Goal: Transaction & Acquisition: Purchase product/service

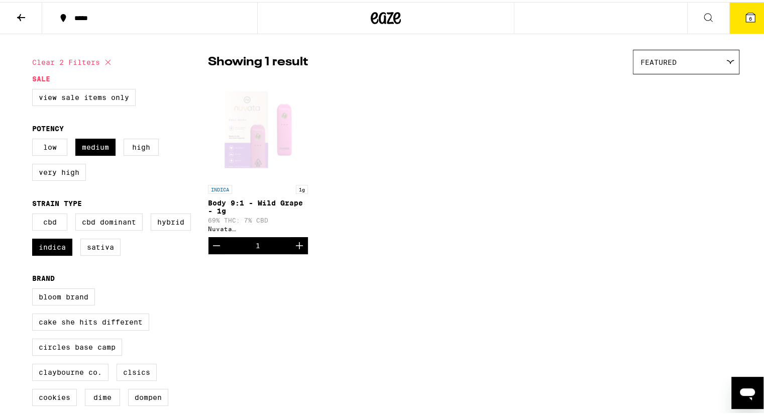
click at [748, 17] on span "6" at bounding box center [749, 17] width 3 height 6
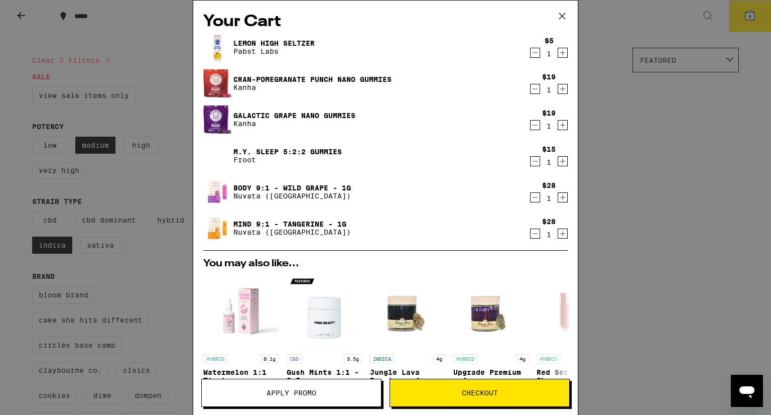
click at [558, 54] on icon "Increment" at bounding box center [562, 53] width 9 height 12
click at [301, 112] on link "Galactic Grape Nano Gummies" at bounding box center [294, 115] width 122 height 8
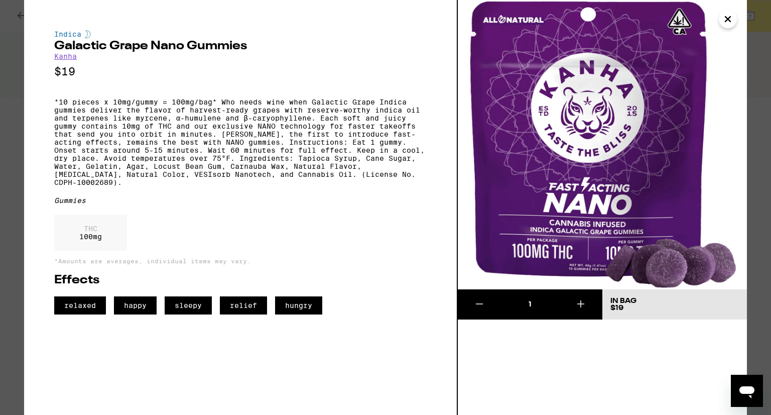
click at [730, 19] on icon "Close" at bounding box center [728, 19] width 12 height 15
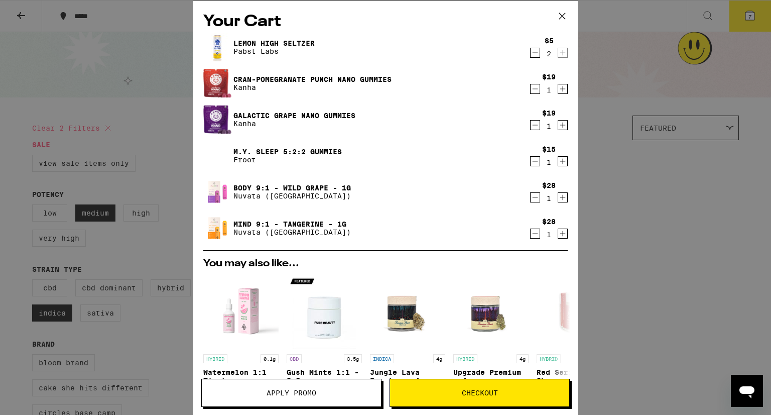
click at [491, 399] on button "Checkout" at bounding box center [480, 393] width 180 height 28
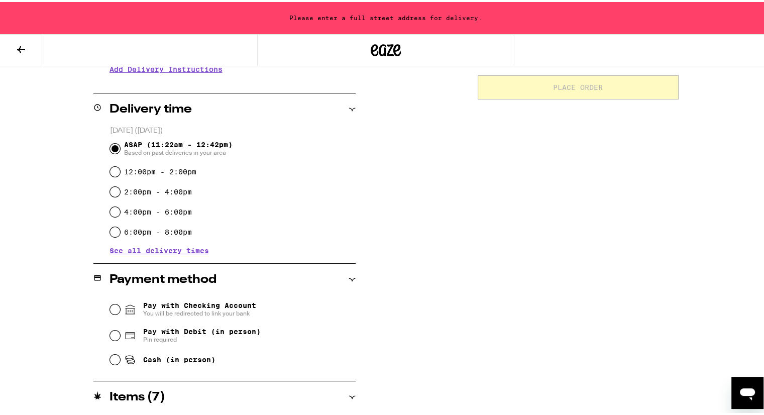
scroll to position [225, 0]
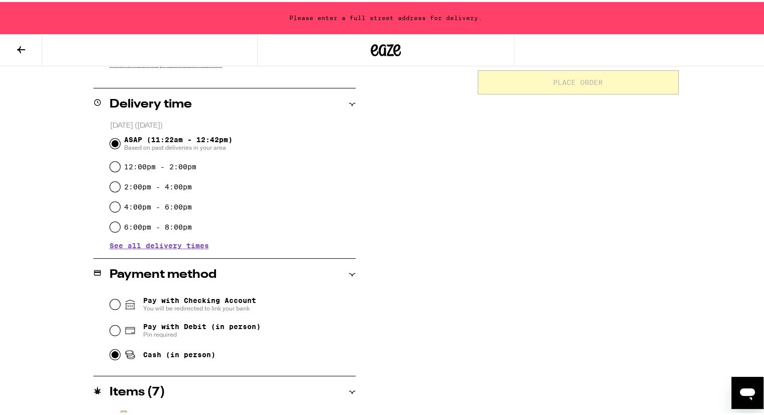
click at [113, 354] on input "Cash (in person)" at bounding box center [115, 352] width 10 height 10
radio input "true"
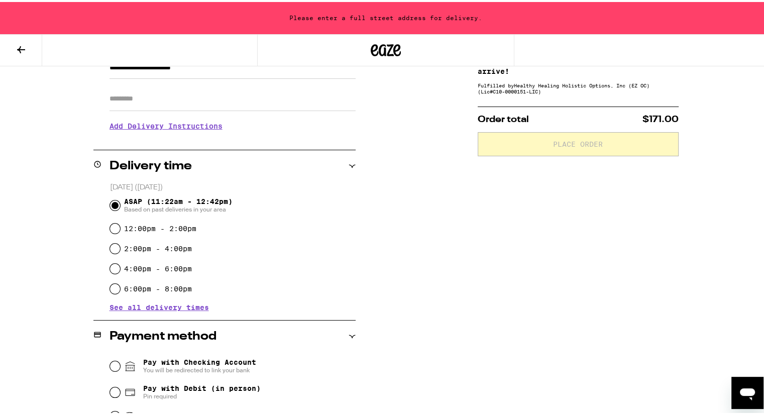
scroll to position [0, 0]
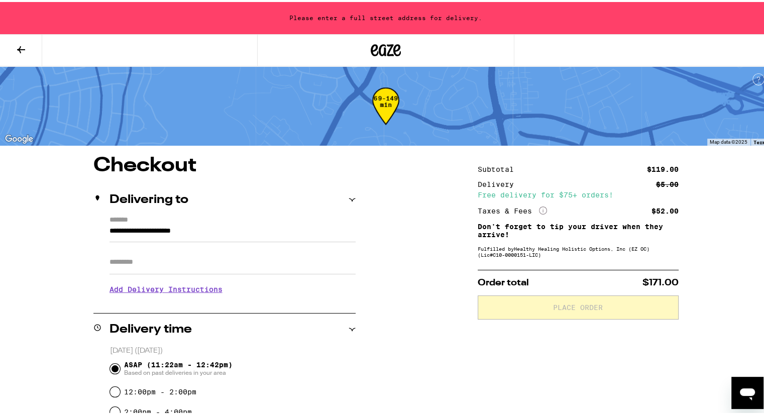
click at [217, 229] on input "**********" at bounding box center [232, 231] width 246 height 17
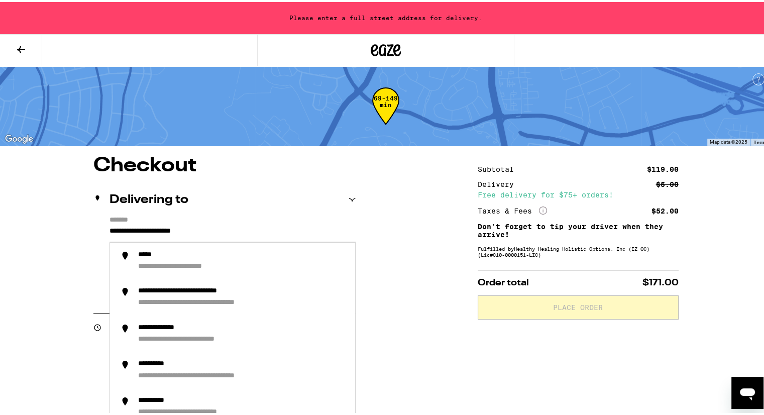
click at [128, 229] on input "**********" at bounding box center [232, 231] width 246 height 17
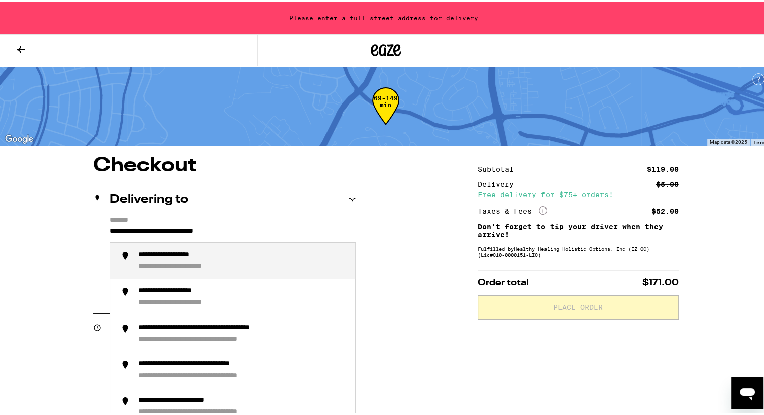
click at [153, 264] on div "**********" at bounding box center [194, 264] width 113 height 9
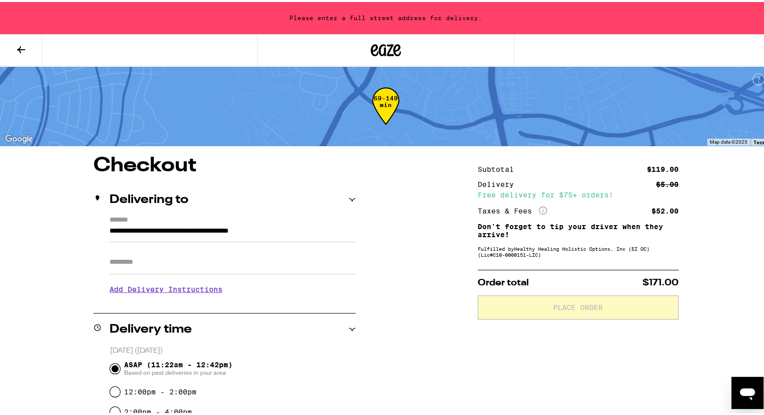
type input "**********"
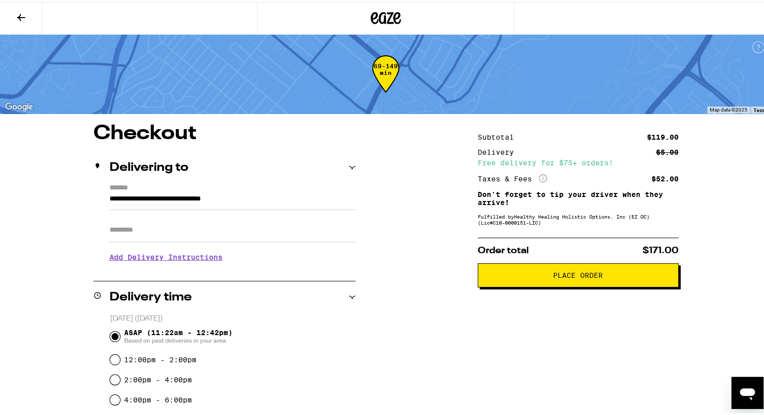
click at [190, 258] on h3 "Add Delivery Instructions" at bounding box center [232, 254] width 246 height 23
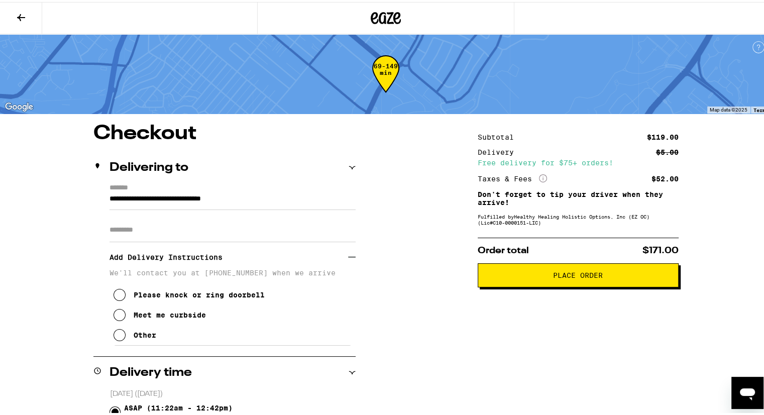
click at [113, 338] on icon at bounding box center [119, 333] width 12 height 12
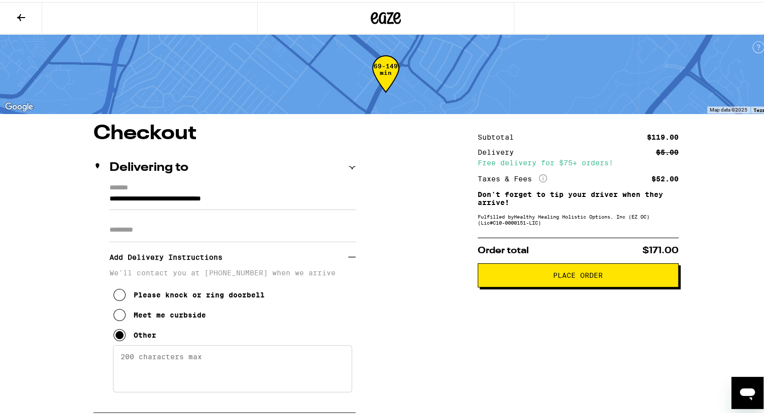
click at [120, 366] on textarea "Enter any other delivery instructions you want driver to know" at bounding box center [232, 366] width 239 height 47
type textarea "Call or text when your at the building and I will come down. [PHONE_NUMBER]"
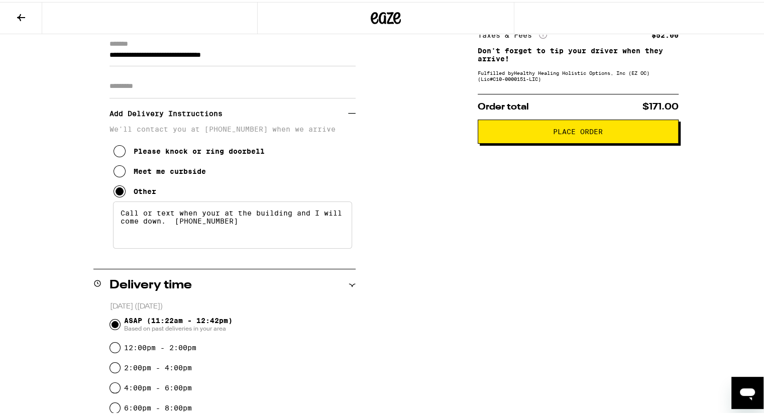
scroll to position [160, 0]
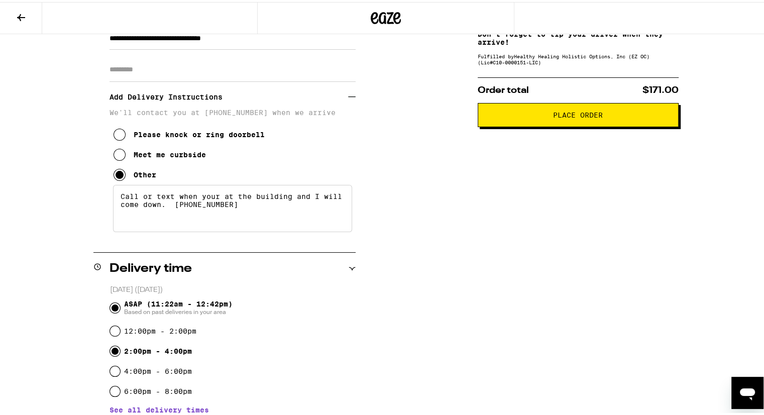
click at [110, 350] on input "2:00pm - 4:00pm" at bounding box center [115, 349] width 10 height 10
radio input "true"
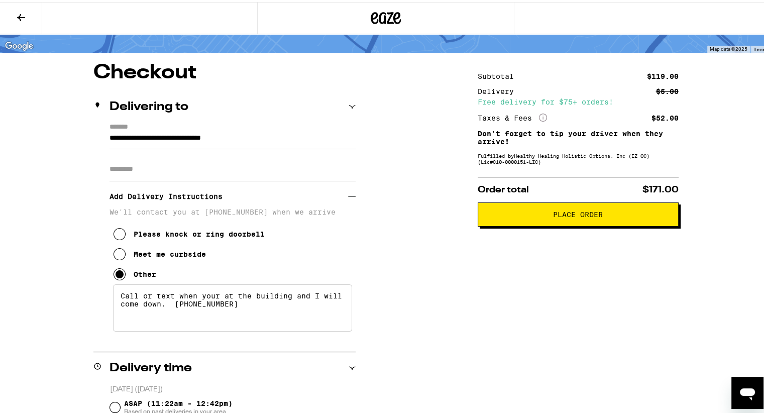
scroll to position [53, 0]
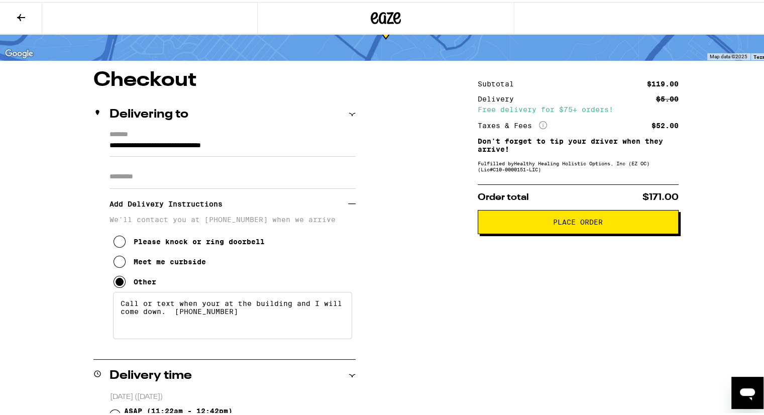
click at [568, 222] on span "Place Order" at bounding box center [578, 219] width 50 height 7
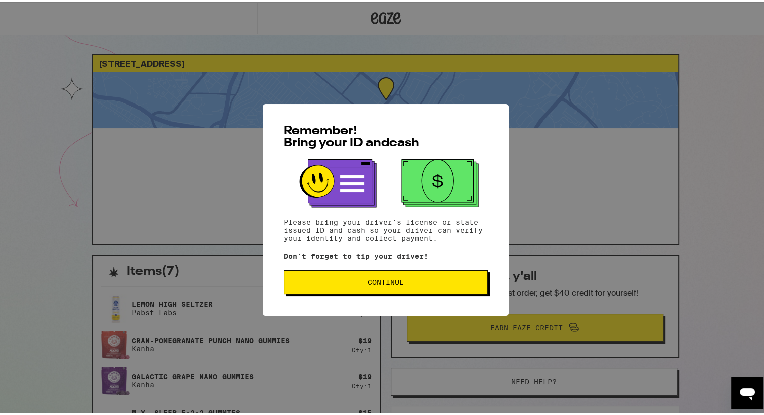
click at [428, 281] on span "Continue" at bounding box center [385, 280] width 187 height 7
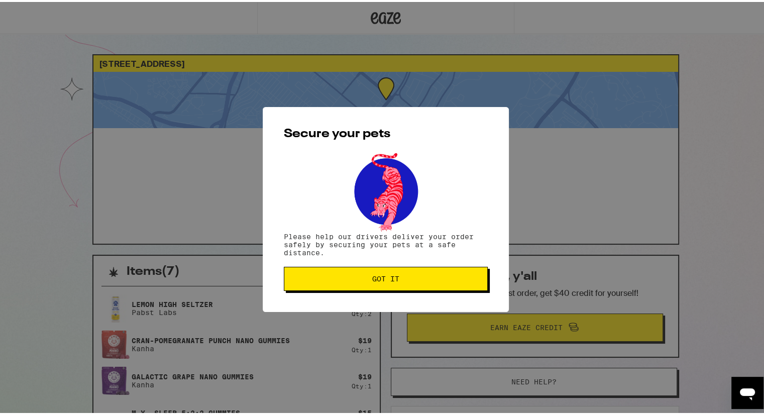
click at [428, 281] on button "Got it" at bounding box center [386, 277] width 204 height 24
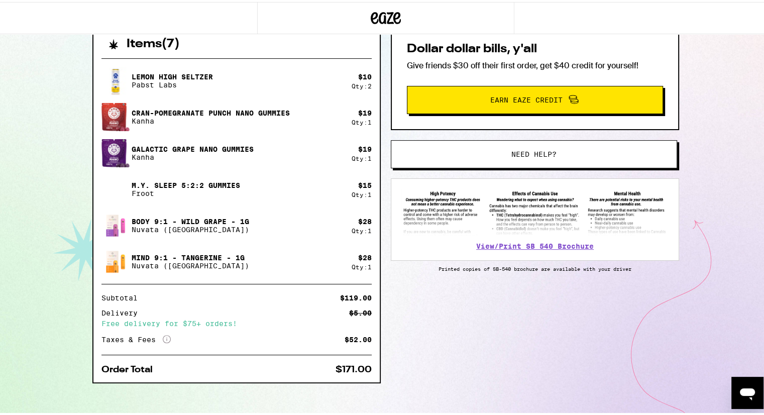
scroll to position [233, 0]
